Goal: Task Accomplishment & Management: Complete application form

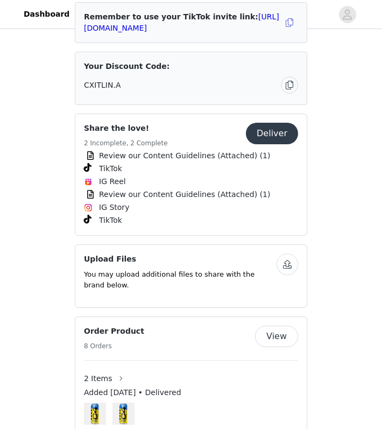
scroll to position [541, 0]
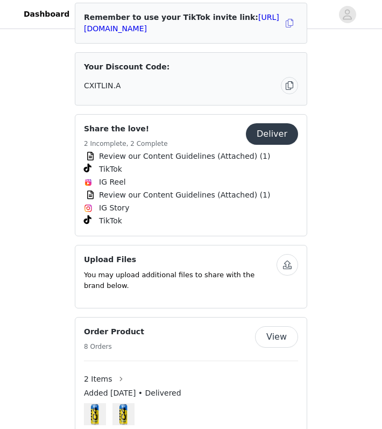
click at [285, 123] on button "Deliver" at bounding box center [272, 134] width 52 height 22
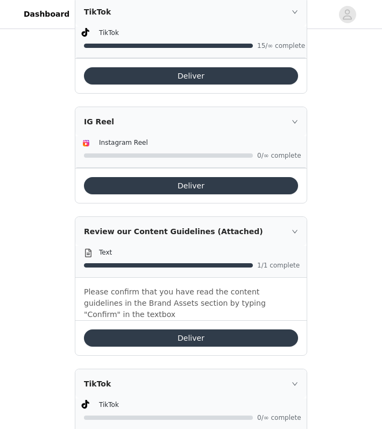
scroll to position [601, 0]
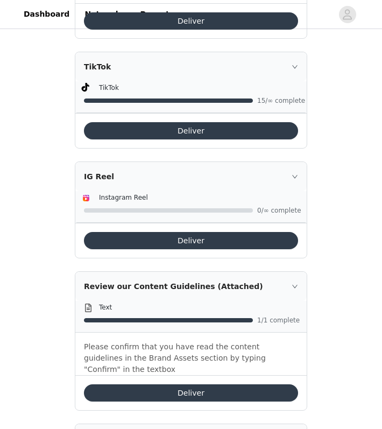
click at [280, 113] on div "Deliver" at bounding box center [190, 130] width 231 height 35
click at [276, 122] on button "Deliver" at bounding box center [191, 130] width 214 height 17
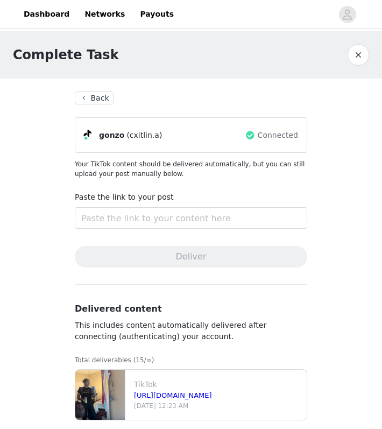
click at [91, 100] on button "Back" at bounding box center [94, 97] width 39 height 13
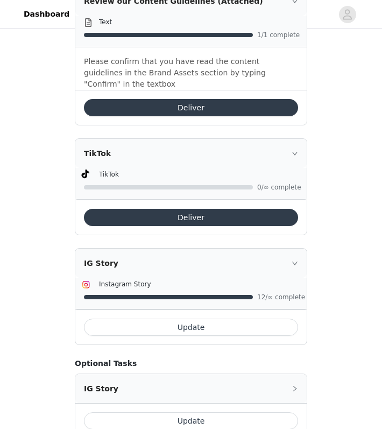
scroll to position [885, 0]
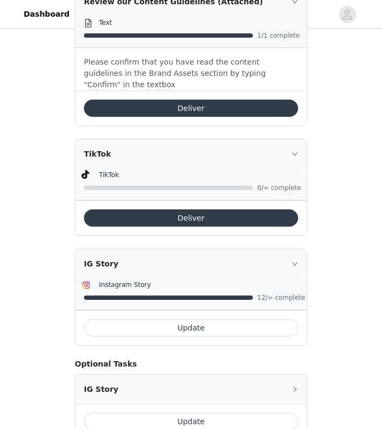
click at [203, 319] on button "Update" at bounding box center [191, 327] width 214 height 17
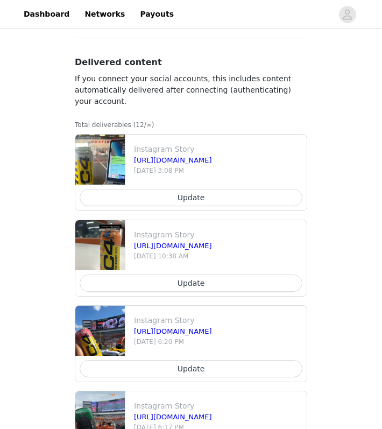
scroll to position [565, 0]
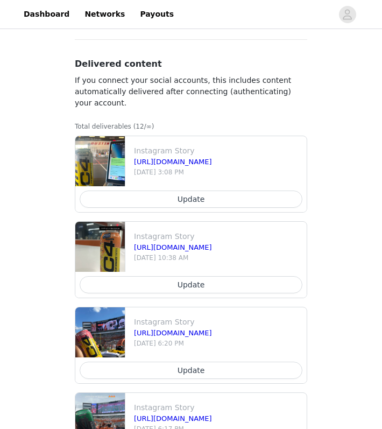
click at [206, 199] on button "Update" at bounding box center [191, 198] width 223 height 17
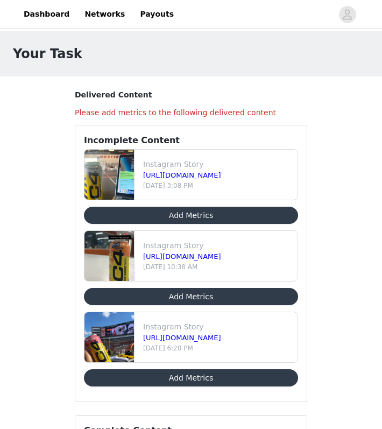
click at [149, 370] on button "Add Metrics" at bounding box center [191, 377] width 214 height 17
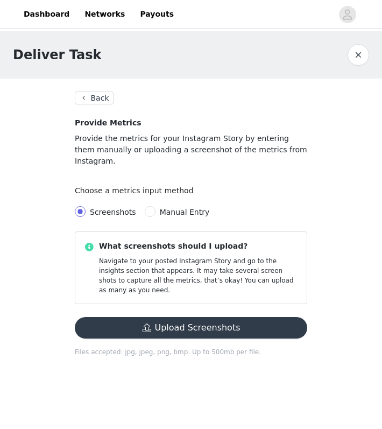
click at [155, 208] on span "Manual Entry" at bounding box center [184, 212] width 59 height 9
click at [155, 206] on input "Manual Entry" at bounding box center [150, 211] width 11 height 11
radio input "true"
radio input "false"
radio input "true"
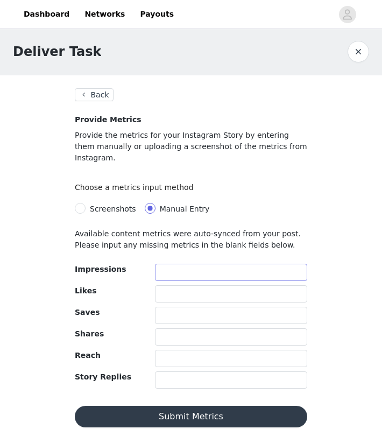
scroll to position [3, 0]
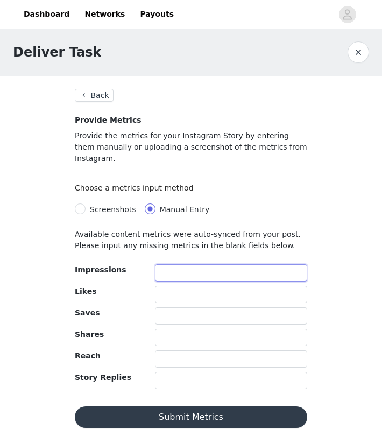
click at [163, 264] on input "text" at bounding box center [231, 272] width 152 height 17
type input "294"
click at [205, 286] on input "text" at bounding box center [231, 294] width 152 height 17
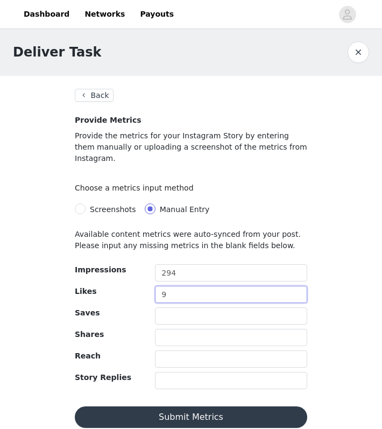
type input "9"
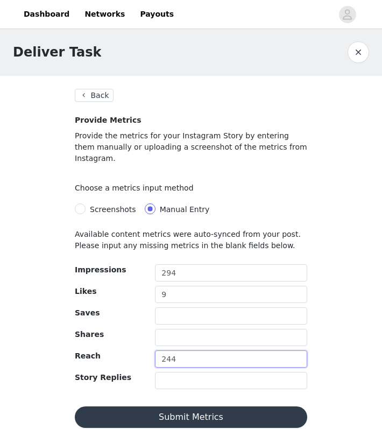
type input "244"
click at [187, 414] on button "Submit Metrics" at bounding box center [191, 417] width 232 height 22
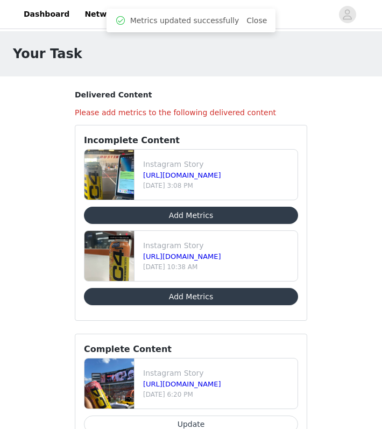
click at [184, 218] on button "Add Metrics" at bounding box center [191, 214] width 214 height 17
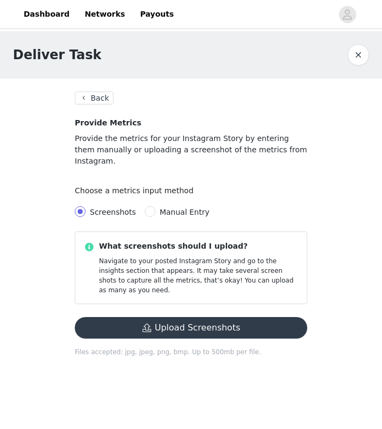
click at [170, 208] on span "Manual Entry" at bounding box center [185, 212] width 50 height 9
click at [155, 206] on input "Manual Entry" at bounding box center [150, 211] width 11 height 11
radio input "true"
radio input "false"
radio input "true"
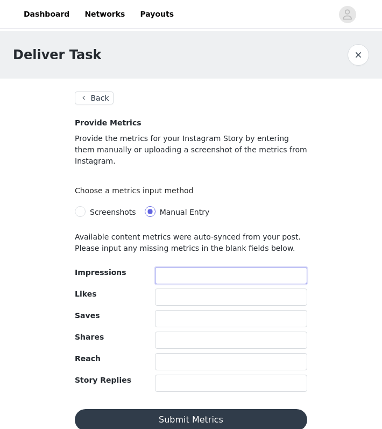
click at [168, 267] on input "text" at bounding box center [231, 275] width 152 height 17
type input "504"
type input "6"
type input "406"
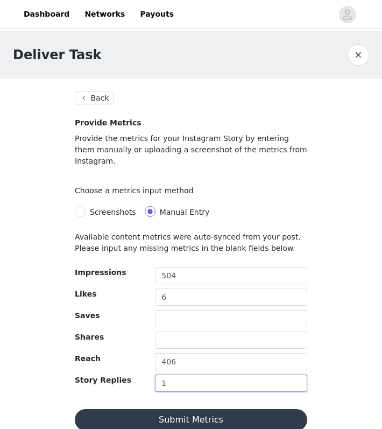
type input "1"
click at [167, 412] on button "Submit Metrics" at bounding box center [191, 420] width 232 height 22
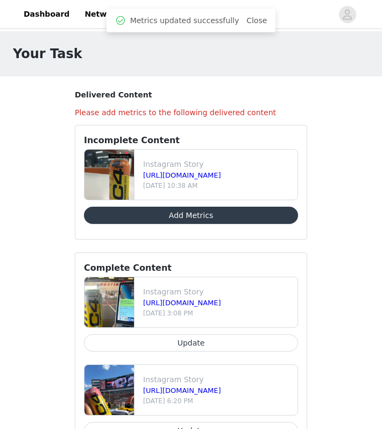
click at [180, 218] on button "Add Metrics" at bounding box center [191, 214] width 214 height 17
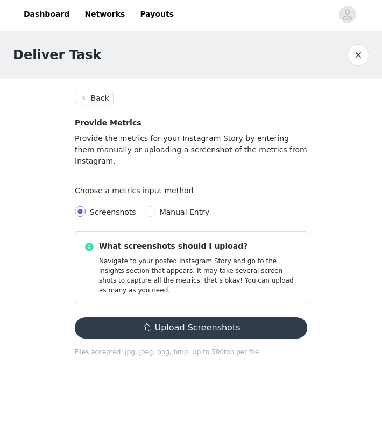
click at [149, 201] on div "Screenshots Manual Entry" at bounding box center [191, 212] width 232 height 22
click at [150, 206] on span at bounding box center [150, 211] width 11 height 11
click at [150, 206] on input "Manual Entry" at bounding box center [150, 211] width 11 height 11
radio input "true"
radio input "false"
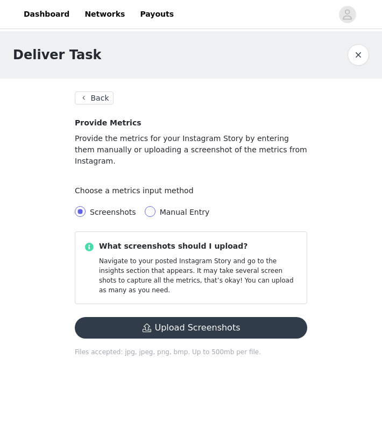
radio input "true"
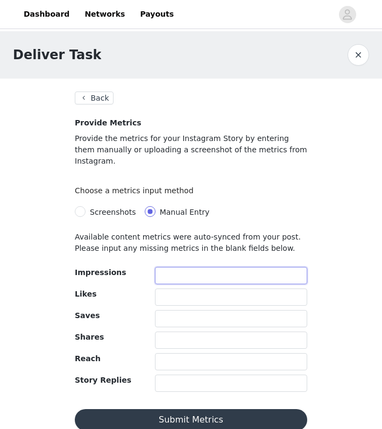
click at [186, 267] on input "text" at bounding box center [231, 275] width 152 height 17
type input "421"
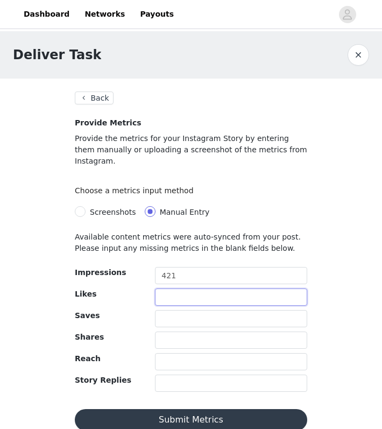
click at [190, 288] on input "text" at bounding box center [231, 296] width 152 height 17
type input "6"
type input "346"
click at [150, 417] on button "Submit Metrics" at bounding box center [191, 420] width 232 height 22
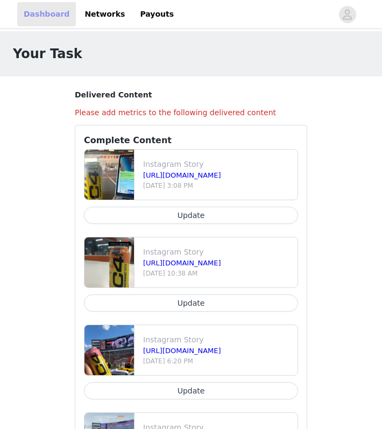
scroll to position [-1, 0]
click at [53, 18] on link "Dashboard" at bounding box center [46, 14] width 59 height 24
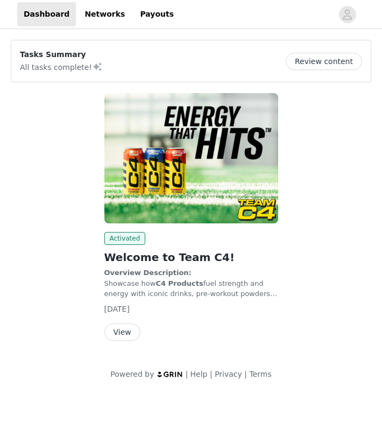
click at [118, 331] on button "View" at bounding box center [122, 331] width 36 height 17
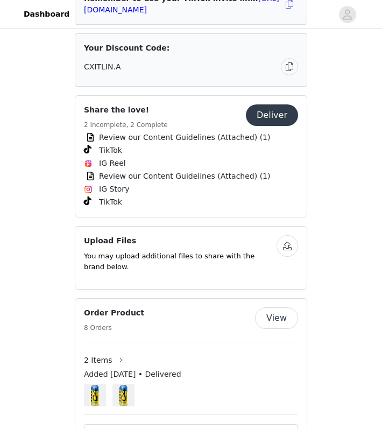
scroll to position [568, 0]
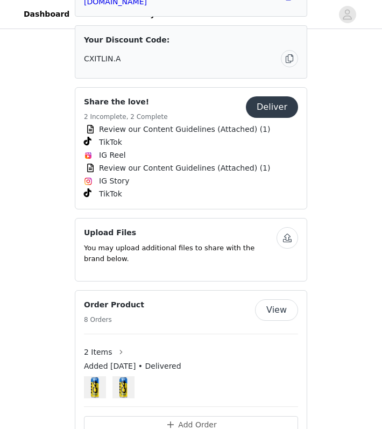
click at [271, 299] on button "View" at bounding box center [276, 310] width 43 height 22
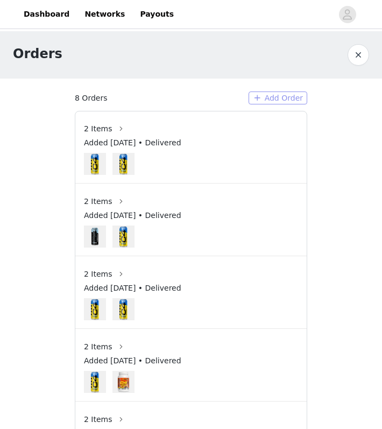
click at [272, 103] on button "Add Order" at bounding box center [277, 97] width 59 height 13
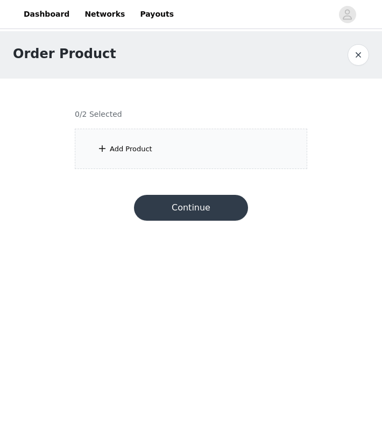
click at [194, 142] on div "Add Product" at bounding box center [191, 149] width 232 height 40
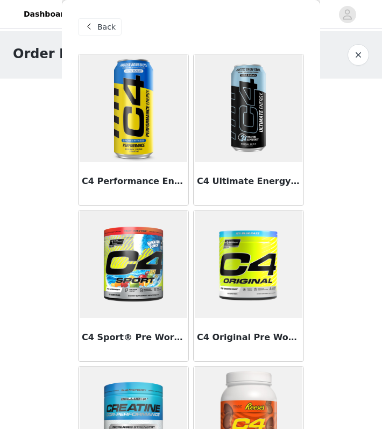
click at [122, 127] on img at bounding box center [134, 108] width 108 height 108
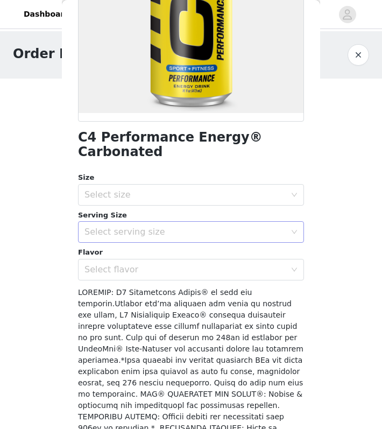
scroll to position [190, 0]
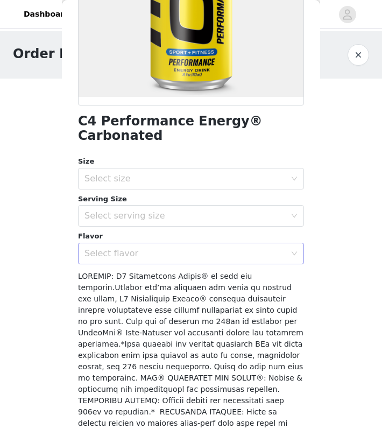
click at [149, 248] on div "Select flavor" at bounding box center [184, 253] width 201 height 11
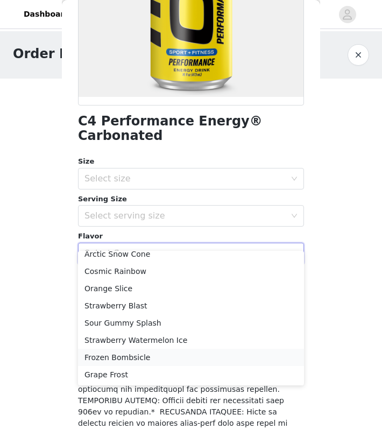
scroll to position [42, 0]
click at [137, 378] on li "Grape Frost" at bounding box center [191, 374] width 226 height 17
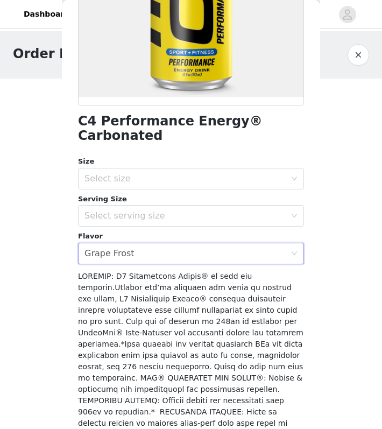
click at [181, 194] on div "Serving Size" at bounding box center [191, 199] width 226 height 11
click at [179, 173] on div "Select size" at bounding box center [184, 178] width 201 height 11
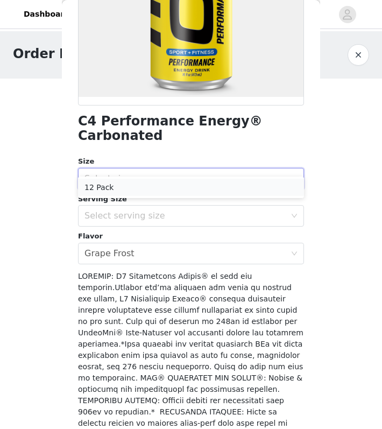
click at [179, 193] on li "12 Pack" at bounding box center [191, 187] width 226 height 17
click at [179, 210] on div "Select serving size" at bounding box center [184, 215] width 201 height 11
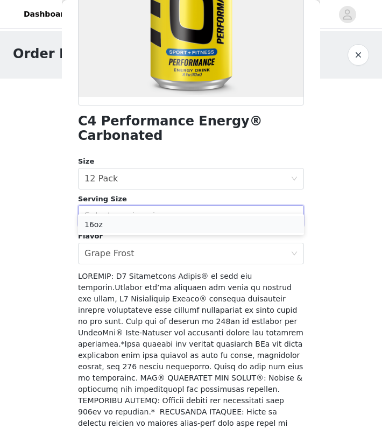
click at [172, 220] on li "16oz" at bounding box center [191, 224] width 226 height 17
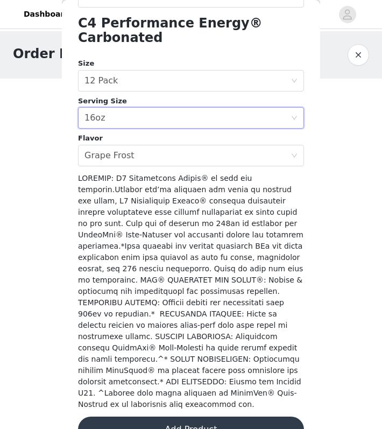
scroll to position [288, 0]
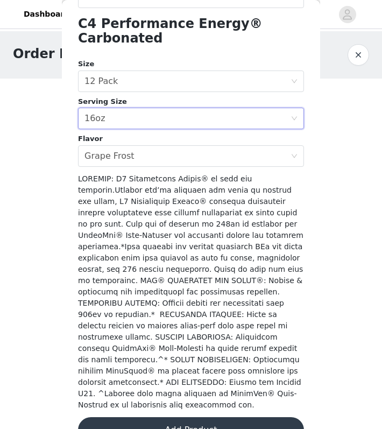
click at [166, 417] on div "C4 Performance Energy® Carbonated Size Select size 12 Pack Serving Size Select …" at bounding box center [191, 110] width 226 height 689
click at [163, 417] on button "Add Product" at bounding box center [191, 430] width 226 height 26
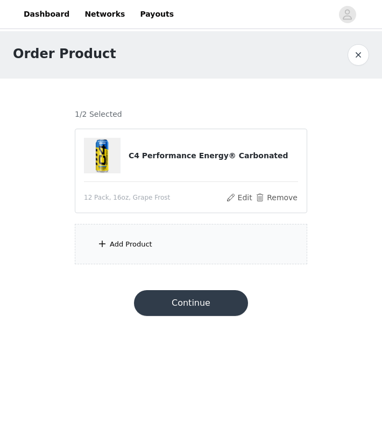
click at [181, 263] on div "Add Product" at bounding box center [191, 244] width 232 height 40
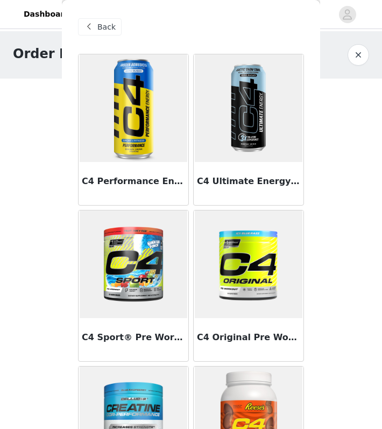
click at [272, 116] on img at bounding box center [249, 108] width 108 height 108
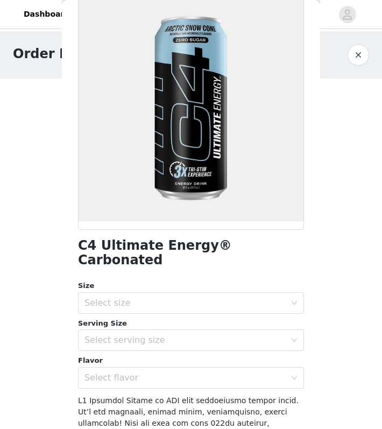
scroll to position [77, 0]
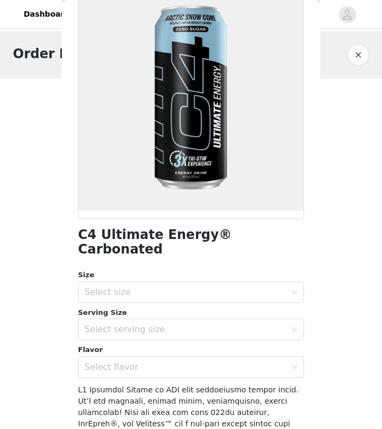
click at [155, 307] on div "Serving Size" at bounding box center [191, 312] width 226 height 11
click at [153, 357] on div "Select flavor" at bounding box center [187, 367] width 206 height 20
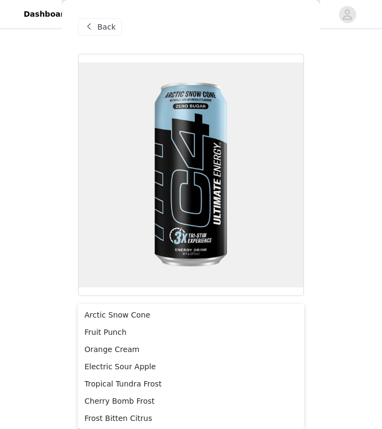
scroll to position [0, 0]
click at [104, 28] on span "Back" at bounding box center [106, 27] width 18 height 11
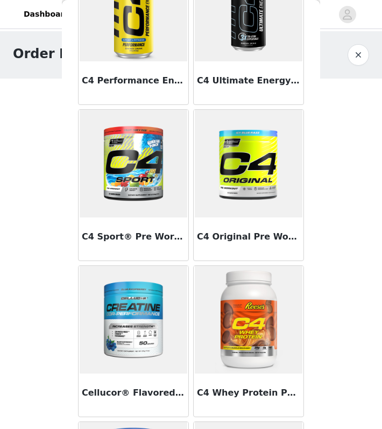
scroll to position [31, 0]
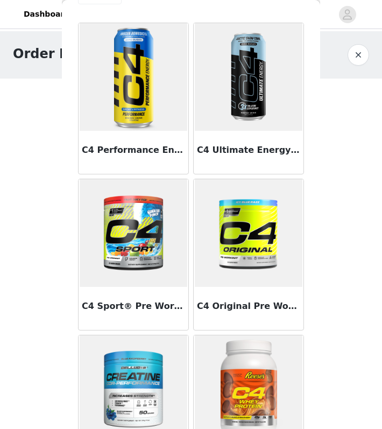
click at [142, 213] on img at bounding box center [134, 233] width 108 height 108
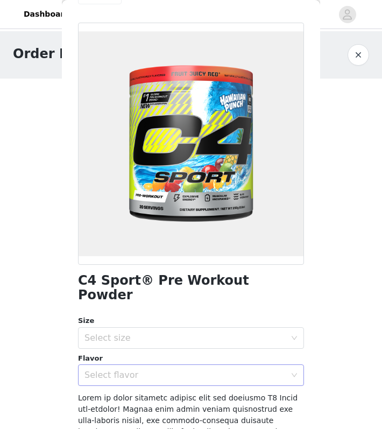
click at [145, 369] on div "Select flavor" at bounding box center [184, 374] width 201 height 11
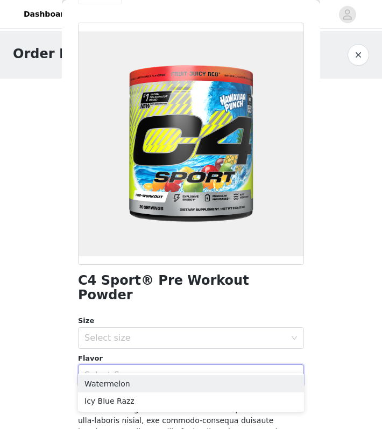
click at [145, 369] on div "Select flavor" at bounding box center [184, 374] width 201 height 11
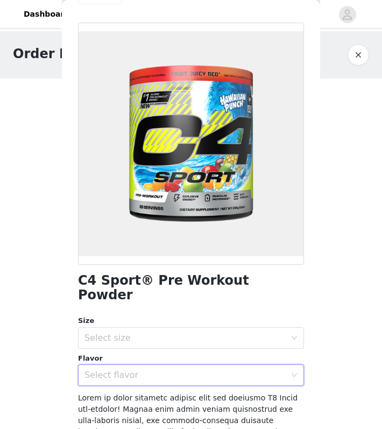
scroll to position [0, 0]
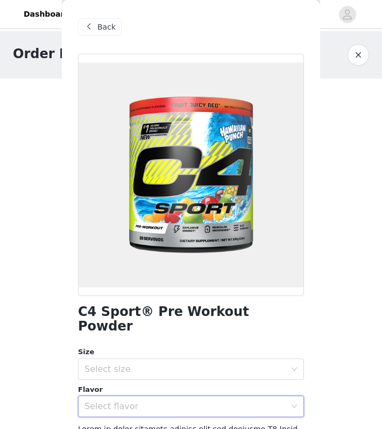
click at [95, 16] on div "Back" at bounding box center [191, 27] width 226 height 54
click at [90, 26] on span at bounding box center [88, 26] width 13 height 13
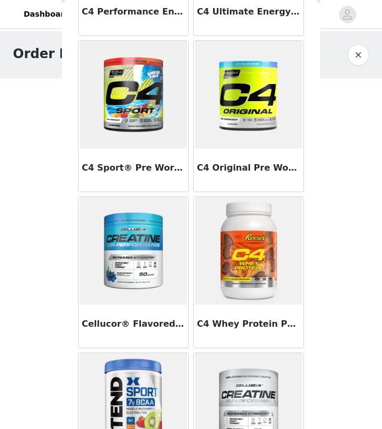
scroll to position [168, 0]
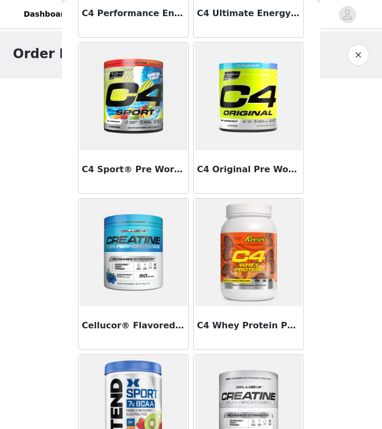
click at [229, 124] on img at bounding box center [249, 96] width 108 height 108
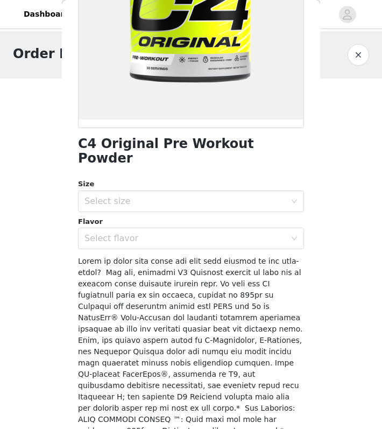
click at [190, 239] on div "C4 Original Pre Workout Powder Size Select size Flavor Select flavor Add Product" at bounding box center [191, 330] width 226 height 889
click at [184, 233] on div "Select flavor" at bounding box center [184, 238] width 201 height 11
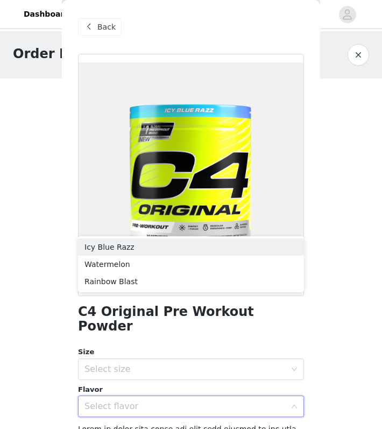
scroll to position [0, 0]
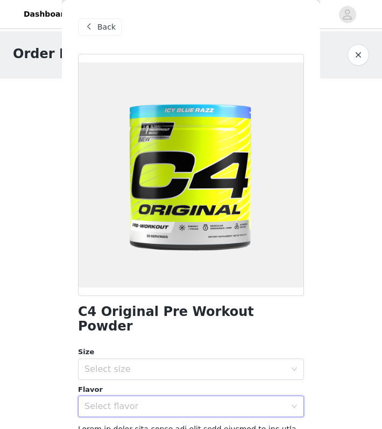
click at [106, 33] on div "Back" at bounding box center [100, 26] width 44 height 17
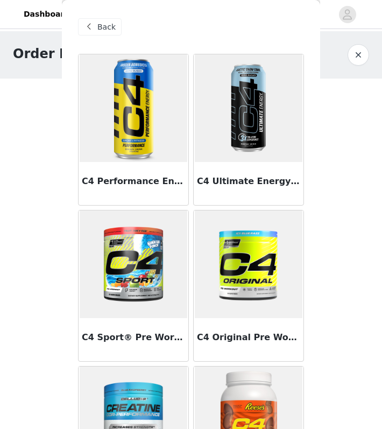
click at [167, 177] on h3 "C4 Performance Energy® Carbonated" at bounding box center [133, 181] width 103 height 13
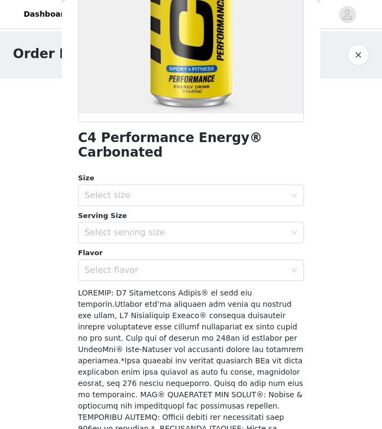
scroll to position [195, 0]
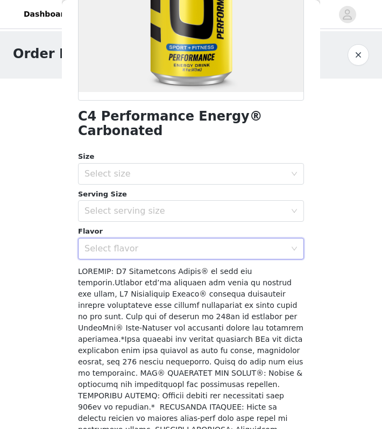
click at [168, 238] on div "Select flavor" at bounding box center [187, 248] width 206 height 20
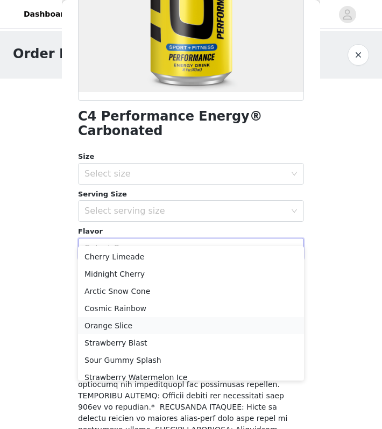
scroll to position [0, 0]
click at [120, 253] on li "Cherry Limeade" at bounding box center [191, 256] width 226 height 17
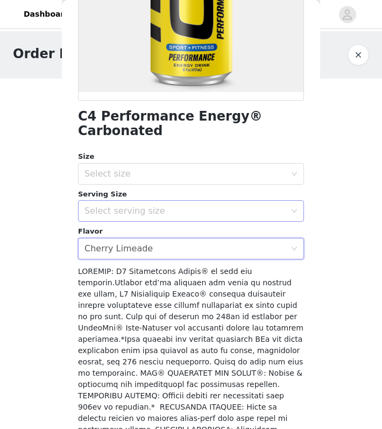
click at [135, 205] on div "Select serving size" at bounding box center [184, 210] width 201 height 11
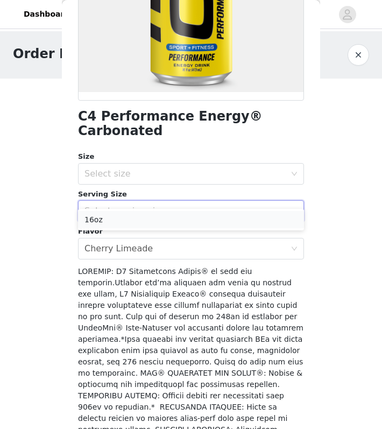
click at [132, 225] on li "16oz" at bounding box center [191, 219] width 226 height 17
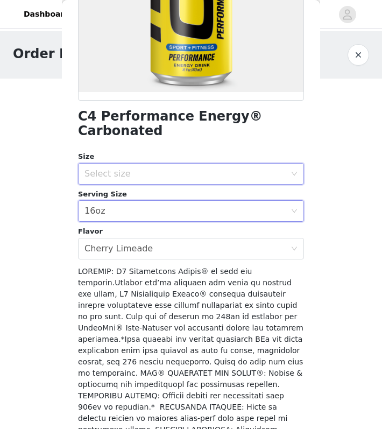
click at [139, 165] on div "Select size" at bounding box center [187, 173] width 206 height 20
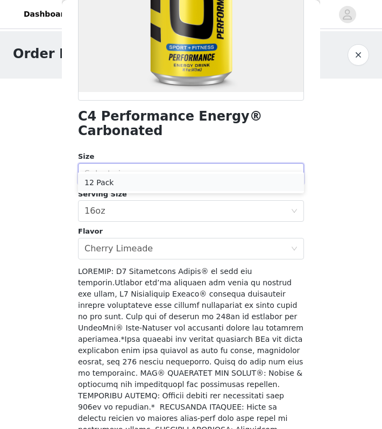
click at [137, 180] on li "12 Pack" at bounding box center [191, 182] width 226 height 17
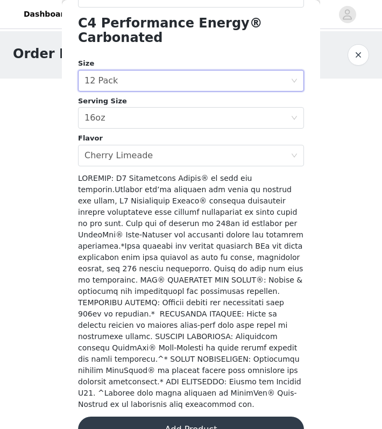
scroll to position [288, 0]
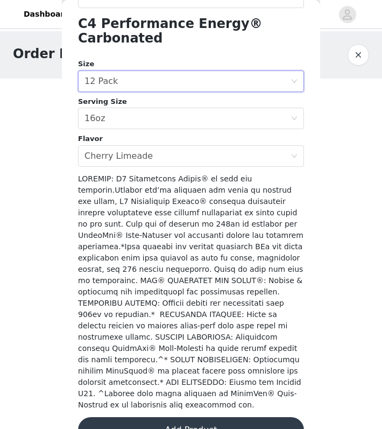
click at [148, 417] on button "Add Product" at bounding box center [191, 430] width 226 height 26
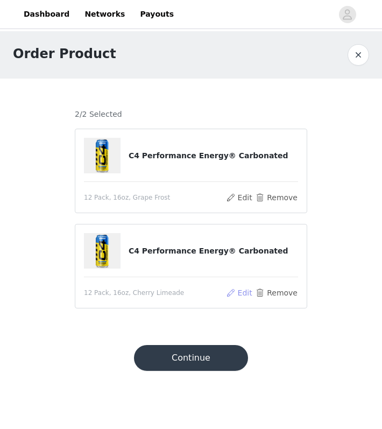
click at [244, 290] on button "Edit" at bounding box center [238, 292] width 27 height 13
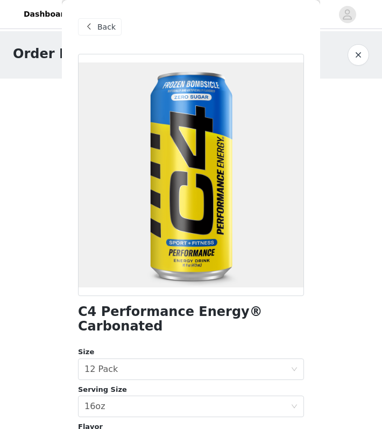
click at [105, 30] on span "Back" at bounding box center [106, 27] width 18 height 11
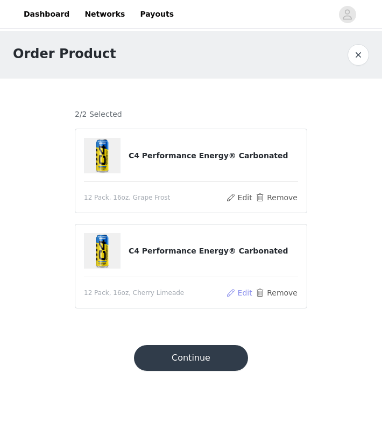
click at [237, 289] on button "Edit" at bounding box center [238, 292] width 27 height 13
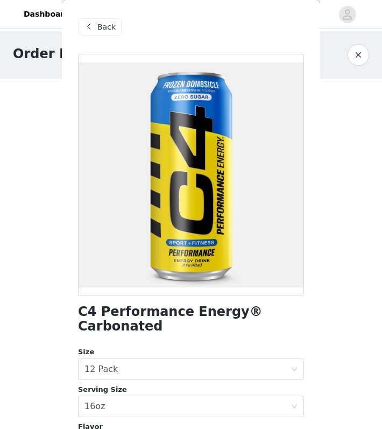
scroll to position [0, 0]
click at [103, 27] on span "Back" at bounding box center [106, 27] width 18 height 11
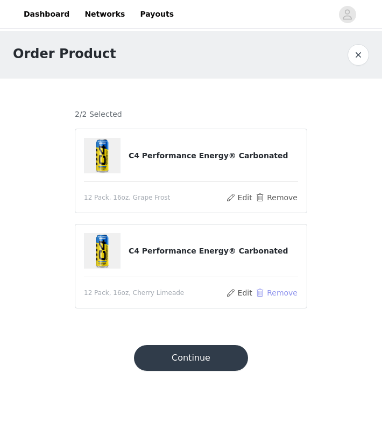
click at [266, 295] on button "Remove" at bounding box center [276, 292] width 43 height 13
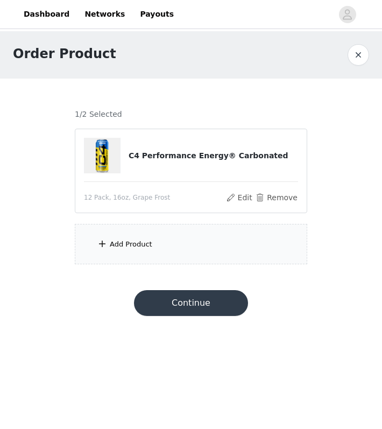
click at [206, 261] on div "Add Product" at bounding box center [191, 244] width 232 height 40
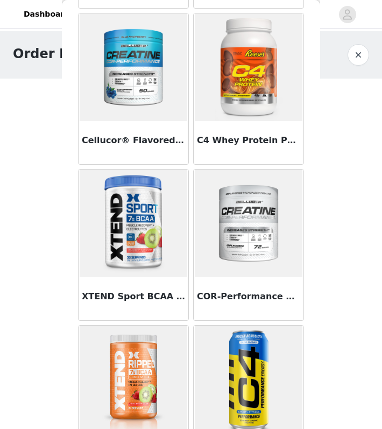
scroll to position [368, 0]
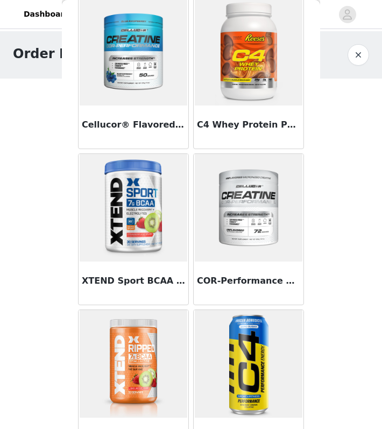
click at [138, 213] on img at bounding box center [134, 208] width 108 height 108
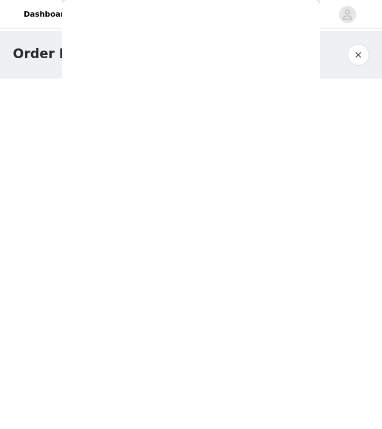
scroll to position [217, 0]
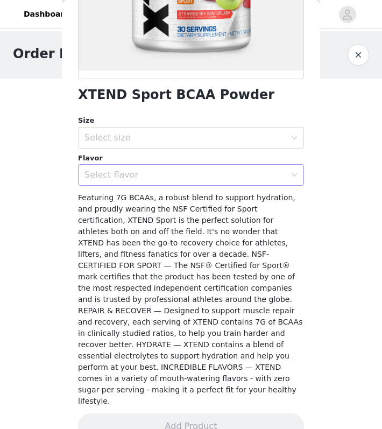
click at [133, 172] on div "Select flavor" at bounding box center [184, 174] width 201 height 11
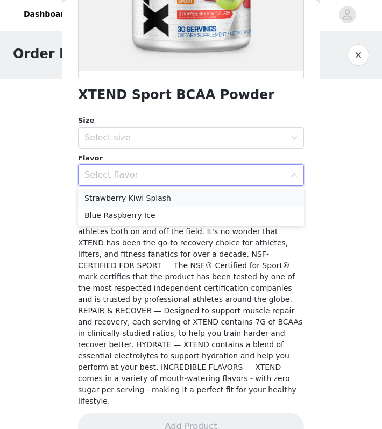
click at [137, 197] on li "Strawberry Kiwi Splash" at bounding box center [191, 197] width 226 height 17
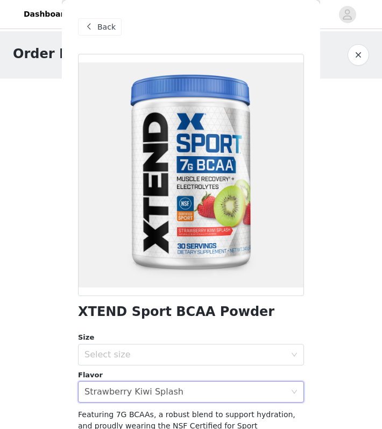
scroll to position [0, 0]
click at [85, 30] on span at bounding box center [88, 26] width 13 height 13
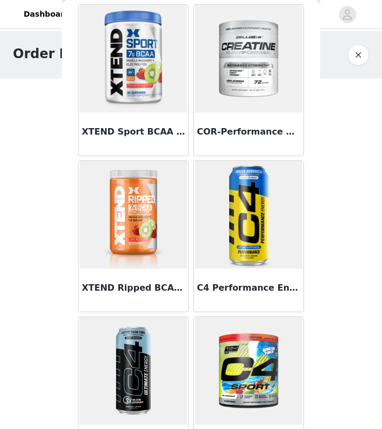
scroll to position [518, 0]
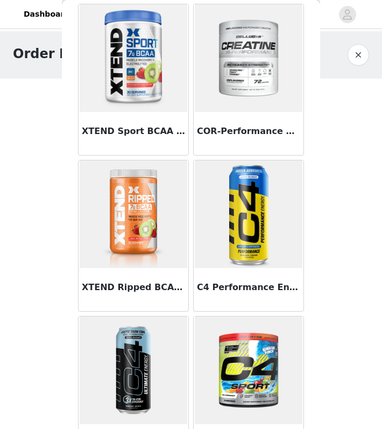
click at [134, 211] on img at bounding box center [134, 214] width 108 height 108
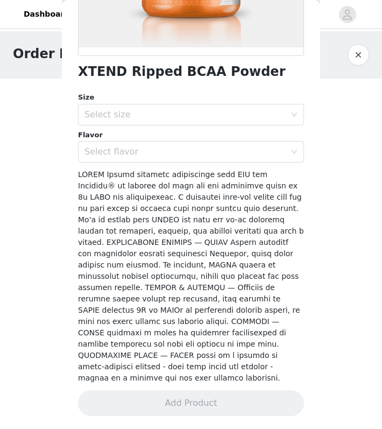
scroll to position [217, 0]
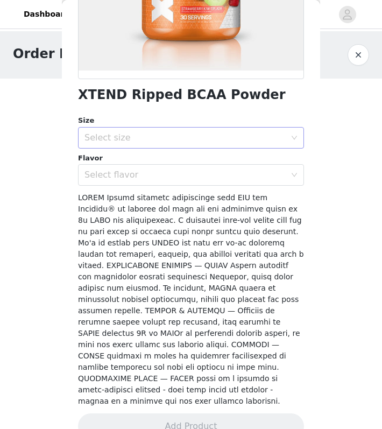
click at [173, 134] on div "Select size" at bounding box center [184, 137] width 201 height 11
click at [167, 161] on li "30 Servings" at bounding box center [191, 160] width 226 height 17
click at [165, 172] on div "Select flavor" at bounding box center [184, 174] width 201 height 11
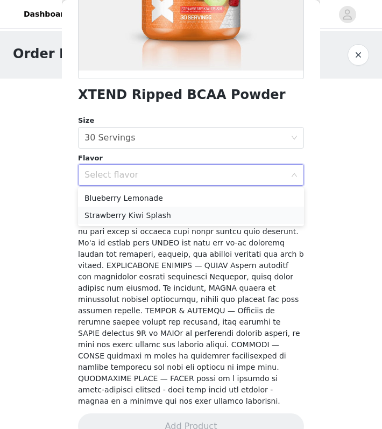
click at [168, 220] on li "Strawberry Kiwi Splash" at bounding box center [191, 214] width 226 height 17
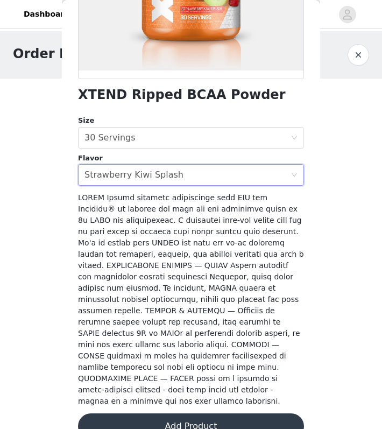
click at [217, 413] on button "Add Product" at bounding box center [191, 426] width 226 height 26
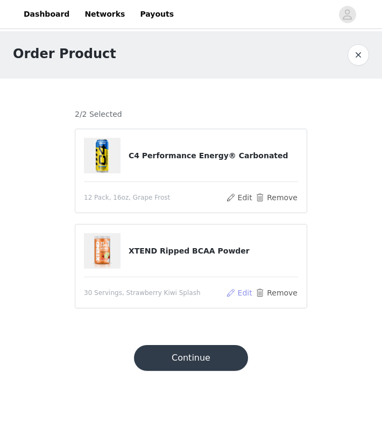
click at [241, 290] on button "Edit" at bounding box center [238, 292] width 27 height 13
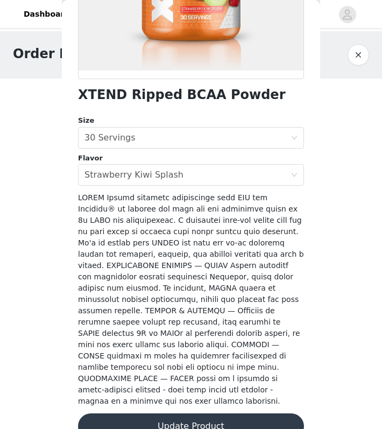
click at [212, 413] on button "Update Product" at bounding box center [191, 426] width 226 height 26
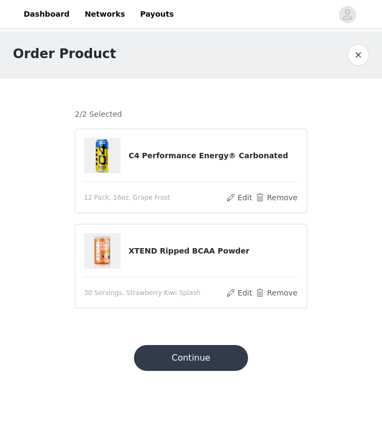
click at [181, 370] on button "Continue" at bounding box center [191, 358] width 114 height 26
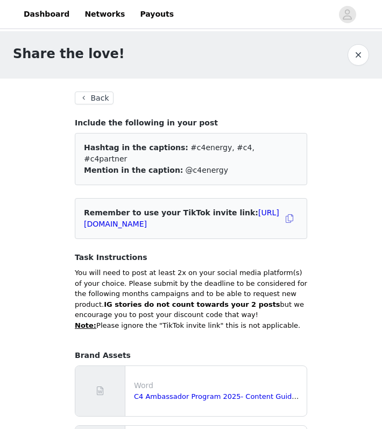
click at [83, 94] on button "Back" at bounding box center [94, 97] width 39 height 13
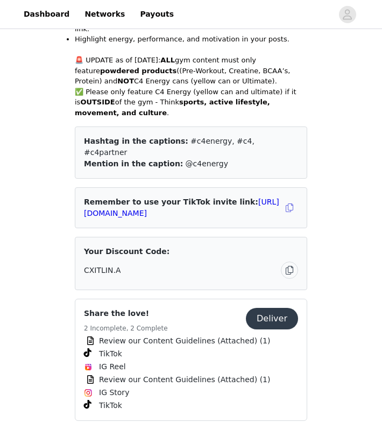
scroll to position [270, 0]
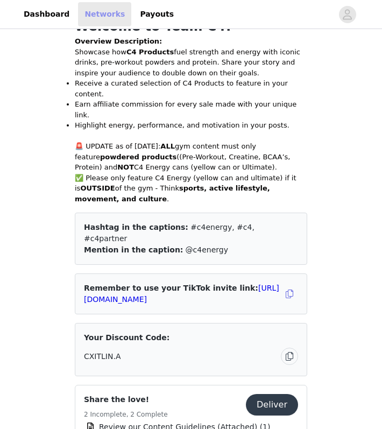
click at [108, 19] on link "Networks" at bounding box center [104, 14] width 53 height 24
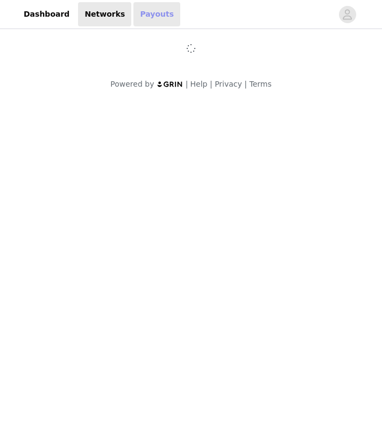
click at [146, 21] on link "Payouts" at bounding box center [156, 14] width 47 height 24
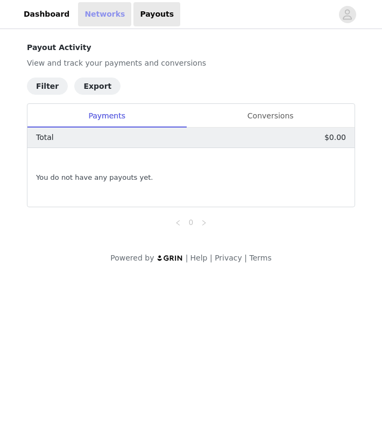
click at [115, 19] on link "Networks" at bounding box center [104, 14] width 53 height 24
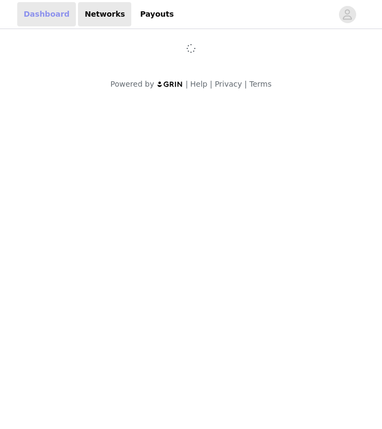
click at [47, 17] on link "Dashboard" at bounding box center [46, 14] width 59 height 24
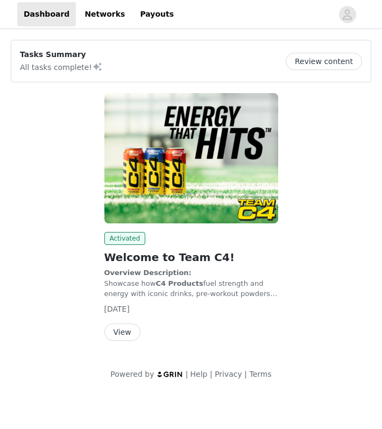
click at [314, 61] on button "Review content" at bounding box center [324, 61] width 76 height 17
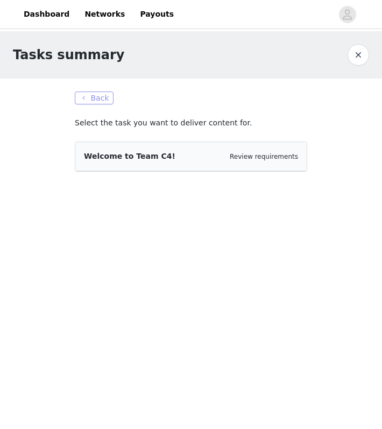
click at [97, 102] on button "Back" at bounding box center [94, 97] width 39 height 13
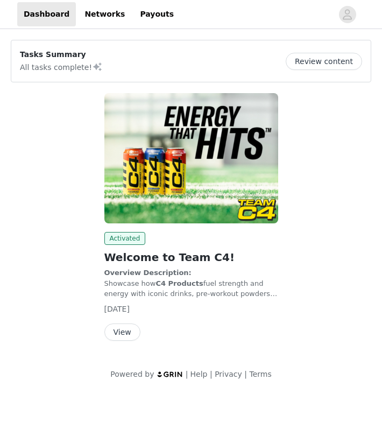
click at [124, 327] on button "View" at bounding box center [122, 331] width 36 height 17
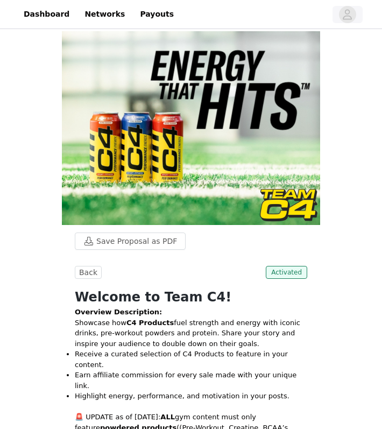
click at [350, 14] on icon "avatar" at bounding box center [347, 14] width 10 height 17
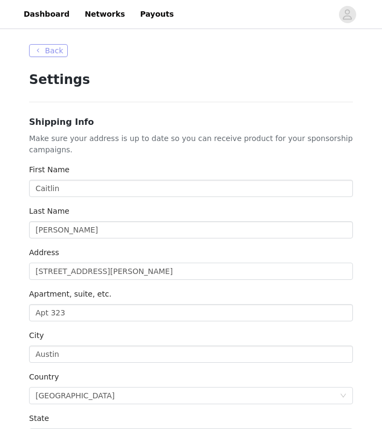
click at [41, 54] on button "Back" at bounding box center [48, 50] width 39 height 13
click at [55, 56] on button "Back" at bounding box center [48, 50] width 39 height 13
